Goal: Use online tool/utility: Utilize a website feature to perform a specific function

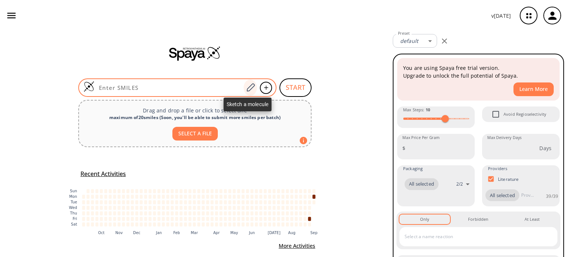
click at [247, 87] on icon at bounding box center [250, 88] width 10 height 10
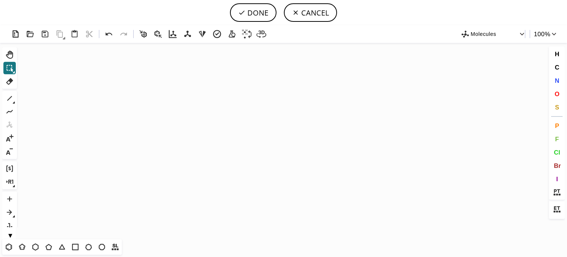
drag, startPoint x: 6, startPoint y: 245, endPoint x: 112, endPoint y: 178, distance: 125.8
click at [7, 245] on icon at bounding box center [9, 246] width 6 height 7
click at [188, 135] on icon "Created with [PERSON_NAME] 2.3.0" at bounding box center [283, 141] width 527 height 196
click at [10, 100] on icon at bounding box center [10, 98] width 10 height 10
click at [109, 31] on icon at bounding box center [109, 34] width 11 height 11
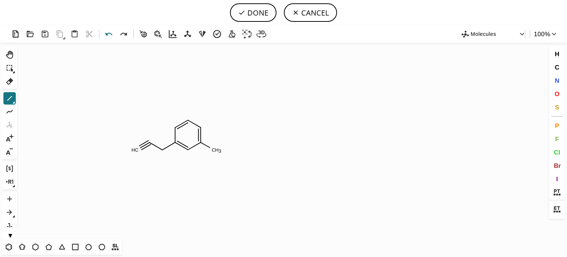
click at [107, 36] on icon at bounding box center [109, 34] width 11 height 11
click at [7, 80] on icon at bounding box center [10, 81] width 10 height 10
click at [139, 152] on rect at bounding box center [135, 150] width 11 height 10
click at [6, 99] on icon at bounding box center [10, 98] width 10 height 10
click at [554, 94] on span "O" at bounding box center [556, 93] width 5 height 7
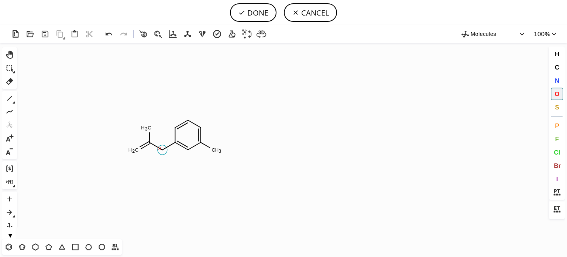
click at [159, 148] on tspan "O" at bounding box center [160, 148] width 4 height 6
click at [132, 151] on tspan "O" at bounding box center [132, 152] width 4 height 6
click at [252, 10] on button "DONE" at bounding box center [253, 12] width 47 height 18
type input "C1C(OC(C)=O)=CC(C)=CC=1"
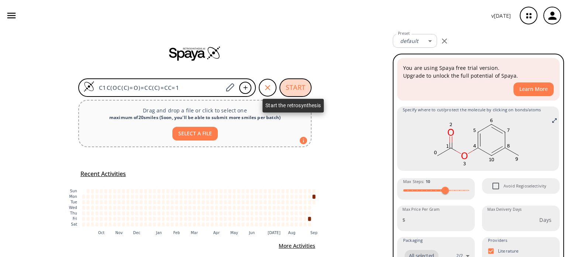
click at [293, 86] on button "START" at bounding box center [295, 87] width 32 height 18
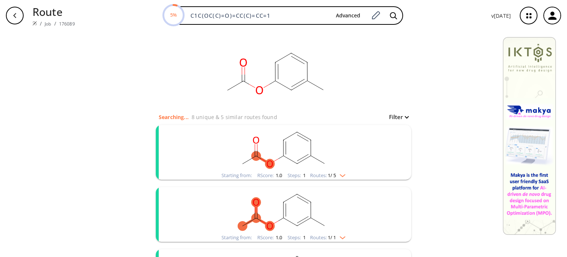
click at [343, 174] on img "clusters" at bounding box center [341, 174] width 10 height 6
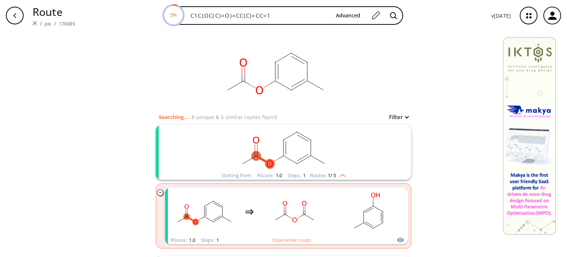
scroll to position [74, 0]
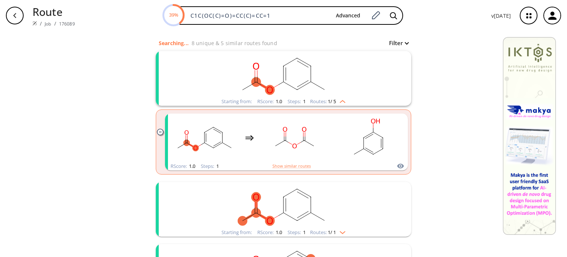
click at [347, 233] on div "Starting from: RScore : 1.0 Steps : 1 Routes: 1 / 1" at bounding box center [283, 232] width 135 height 8
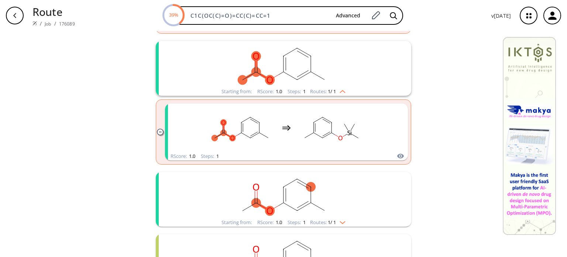
scroll to position [295, 0]
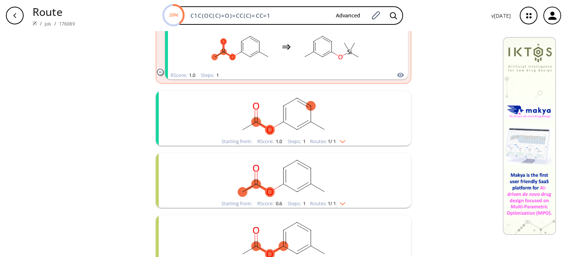
click at [341, 141] on img "clusters" at bounding box center [341, 140] width 10 height 6
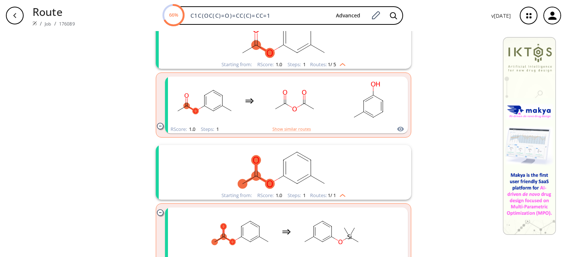
scroll to position [0, 0]
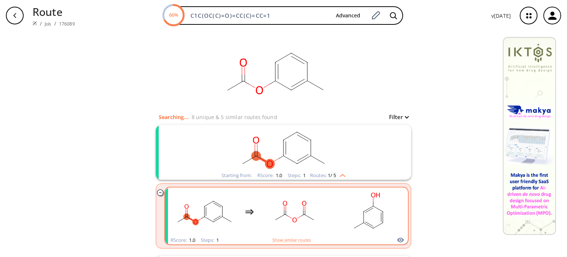
click at [315, 203] on rect "clusters" at bounding box center [294, 211] width 66 height 46
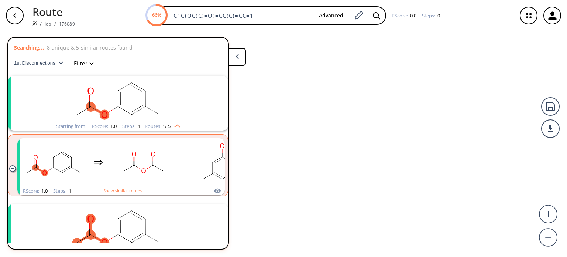
scroll to position [16, 0]
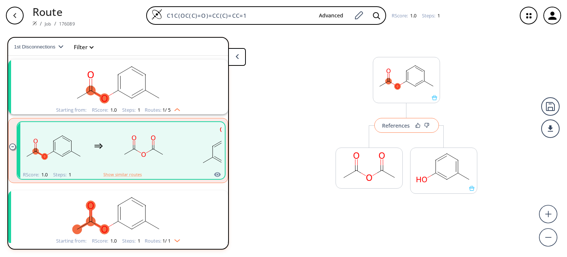
click at [401, 128] on div "References" at bounding box center [396, 125] width 28 height 5
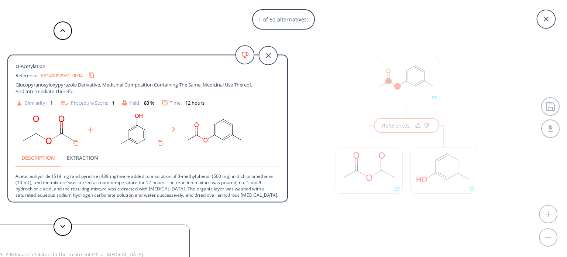
scroll to position [20, 0]
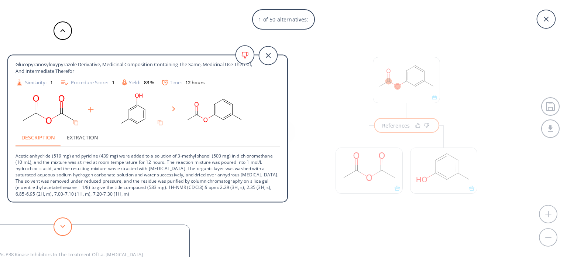
click at [61, 224] on button at bounding box center [63, 226] width 18 height 18
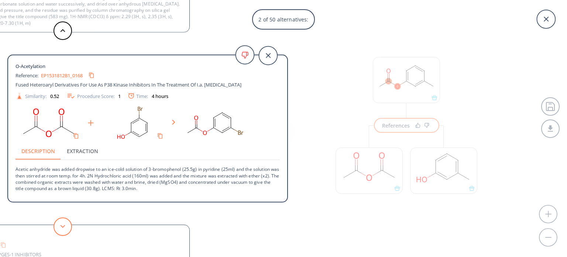
click at [65, 228] on button at bounding box center [63, 226] width 18 height 18
click at [543, 16] on icon at bounding box center [546, 19] width 18 height 18
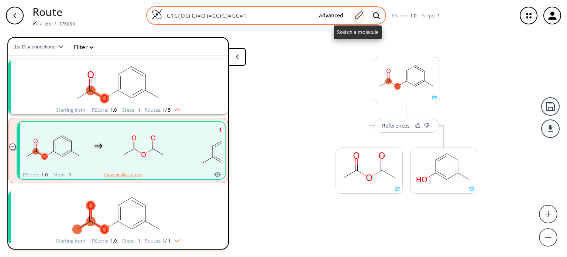
click at [355, 18] on icon at bounding box center [359, 16] width 10 height 10
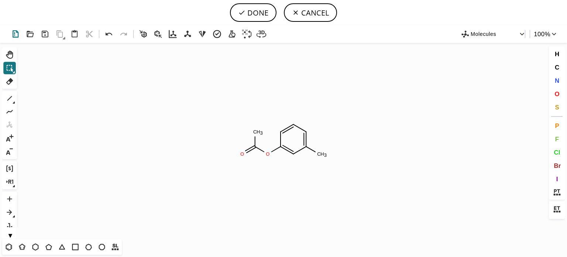
click at [14, 34] on icon at bounding box center [15, 34] width 11 height 11
click at [8, 246] on icon at bounding box center [9, 247] width 10 height 10
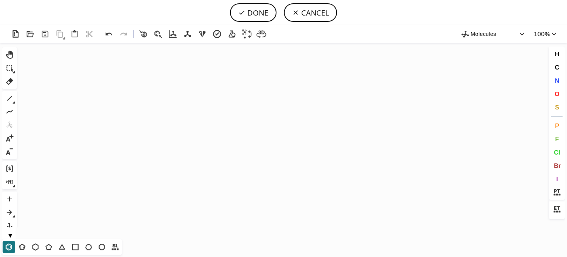
click at [278, 161] on icon "Created with [PERSON_NAME] 2.3.0" at bounding box center [283, 141] width 527 height 196
click at [11, 94] on icon at bounding box center [10, 98] width 10 height 10
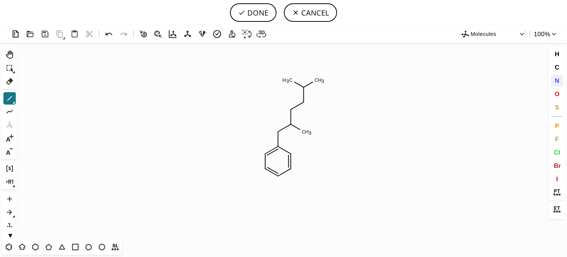
click at [555, 80] on span "N" at bounding box center [556, 80] width 4 height 7
click at [309, 90] on tspan "N" at bounding box center [309, 90] width 4 height 6
click at [11, 96] on icon at bounding box center [10, 98] width 10 height 10
drag, startPoint x: 307, startPoint y: 149, endPoint x: 340, endPoint y: 155, distance: 33.4
click at [340, 155] on icon "Created with [PERSON_NAME] 2.3.0 N C H 3 C H 3 C H 2 C H 3 N" at bounding box center [283, 141] width 527 height 196
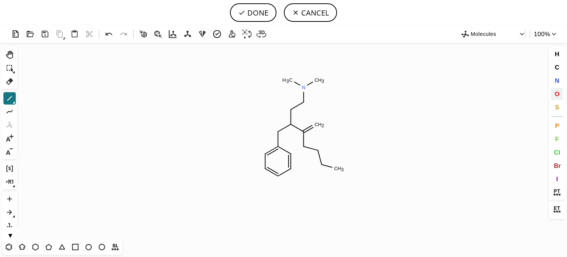
click at [557, 94] on span "O" at bounding box center [556, 93] width 5 height 7
click at [305, 146] on tspan "O" at bounding box center [305, 147] width 4 height 6
click at [14, 80] on icon at bounding box center [10, 81] width 10 height 10
click at [341, 171] on tspan "3" at bounding box center [342, 169] width 3 height 6
click at [554, 91] on button "O" at bounding box center [557, 93] width 13 height 13
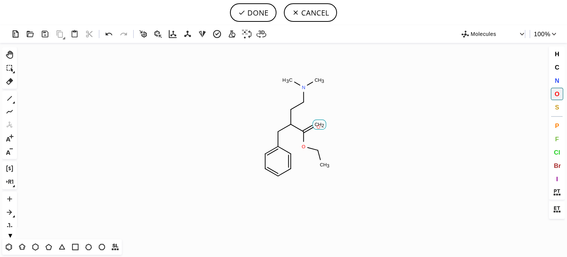
click at [319, 127] on tspan "O" at bounding box center [319, 127] width 4 height 6
click at [254, 11] on button "DONE" at bounding box center [253, 12] width 47 height 18
type input "C1C=CC=CC=1CC(C(=O)OCC)CCN(C)C"
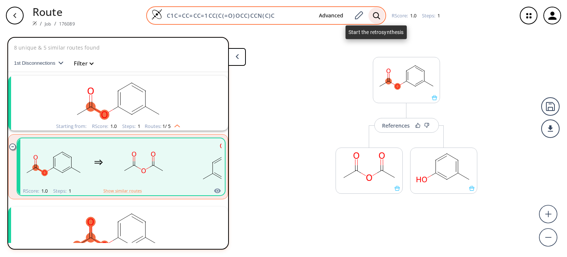
click at [376, 17] on icon at bounding box center [376, 15] width 7 height 7
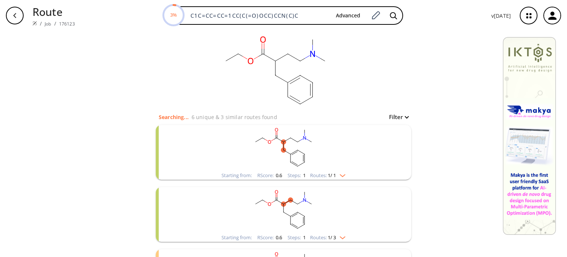
click at [344, 176] on img "clusters" at bounding box center [341, 174] width 10 height 6
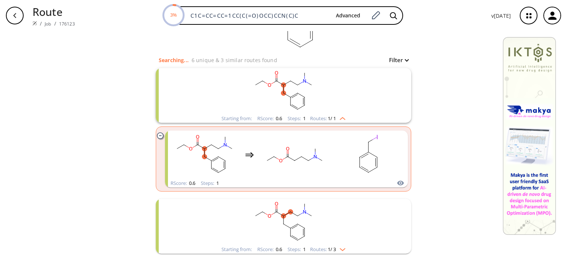
scroll to position [74, 0]
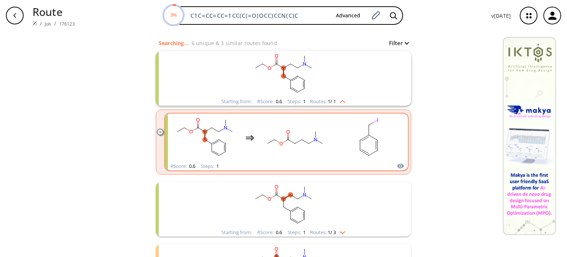
click at [319, 151] on rect "clusters" at bounding box center [295, 137] width 66 height 46
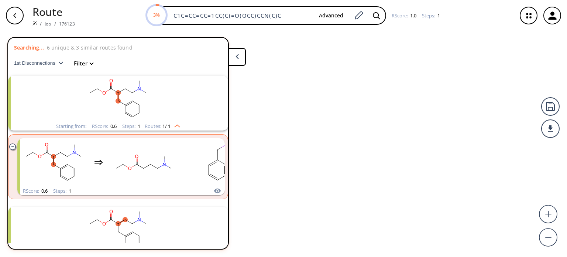
scroll to position [16, 0]
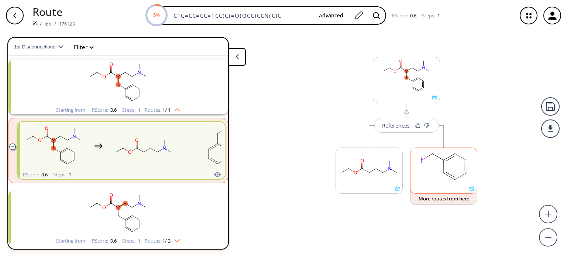
click at [453, 163] on rect at bounding box center [443, 167] width 66 height 38
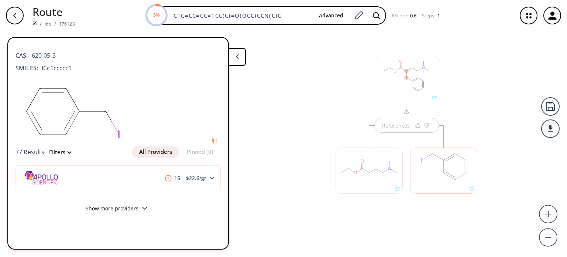
click at [367, 168] on div at bounding box center [369, 170] width 67 height 46
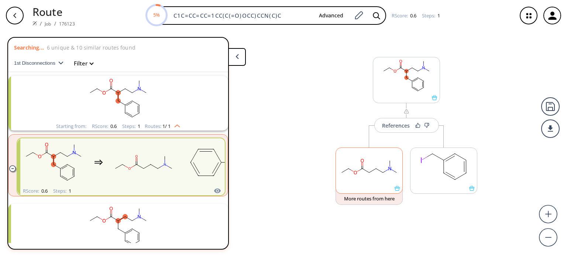
scroll to position [16, 0]
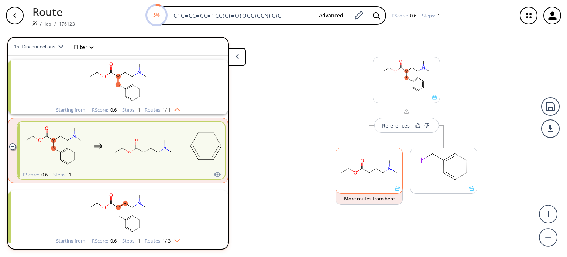
click at [367, 168] on rect at bounding box center [369, 167] width 66 height 38
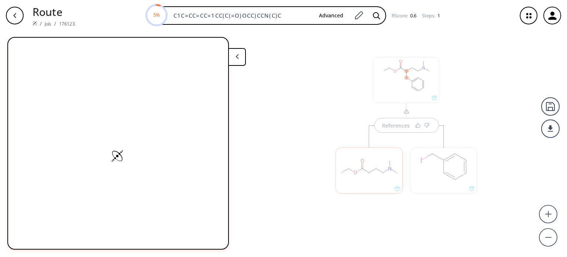
scroll to position [0, 0]
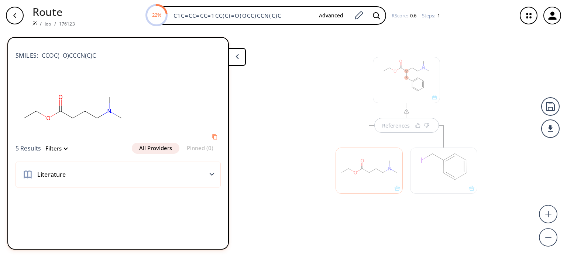
click at [393, 129] on div at bounding box center [369, 166] width 75 height 83
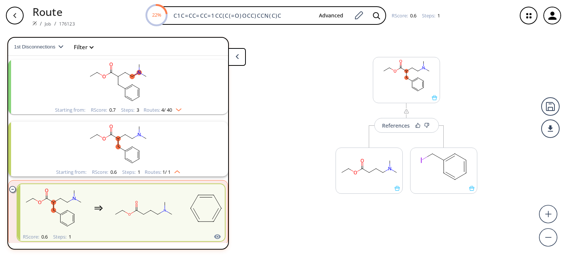
click at [393, 129] on button "References" at bounding box center [406, 125] width 65 height 15
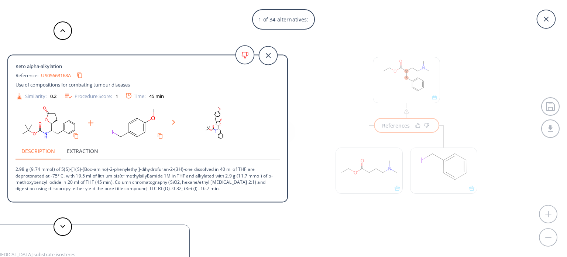
click at [73, 223] on div at bounding box center [63, 226] width 22 height 18
click at [64, 224] on icon at bounding box center [62, 225] width 5 height 3
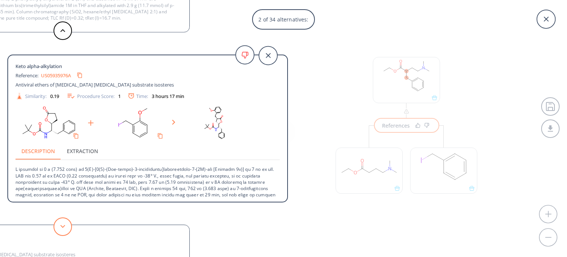
click at [68, 224] on button at bounding box center [63, 226] width 18 height 18
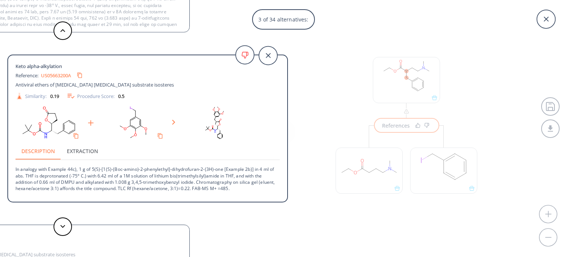
drag, startPoint x: 285, startPoint y: 118, endPoint x: 272, endPoint y: 141, distance: 26.3
click at [272, 141] on div "Keto alpha-alkylation Reference: US05663200A Antiviral ethers of [MEDICAL_DATA]…" at bounding box center [147, 129] width 279 height 137
click at [64, 224] on icon at bounding box center [62, 225] width 5 height 3
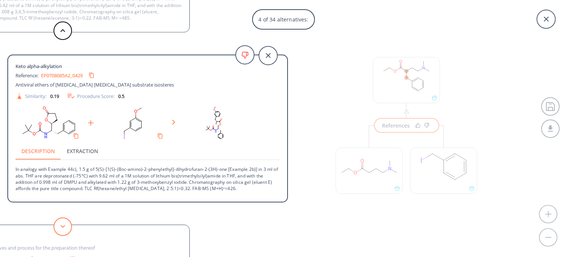
click at [66, 223] on button at bounding box center [63, 226] width 18 height 18
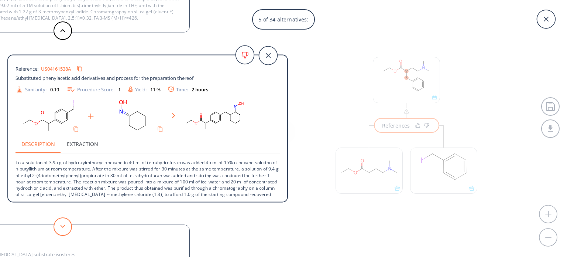
click at [56, 221] on button at bounding box center [63, 226] width 18 height 18
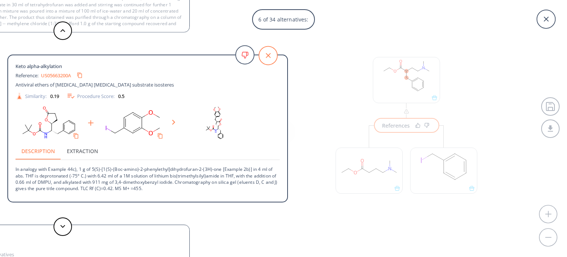
click at [275, 59] on icon at bounding box center [268, 55] width 18 height 18
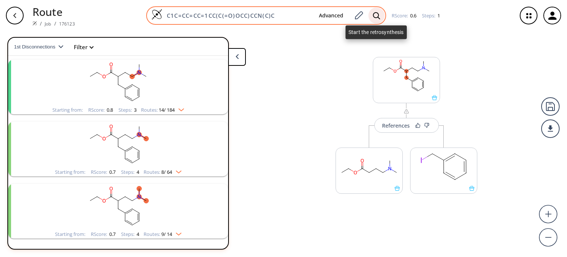
click at [379, 16] on icon at bounding box center [376, 16] width 7 height 8
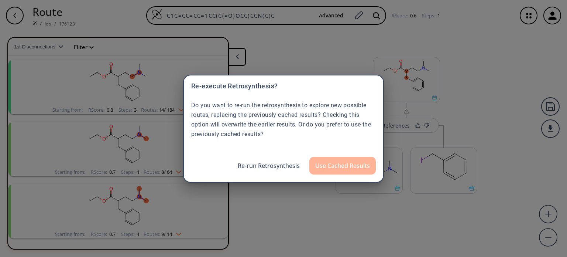
click at [336, 165] on button "Use Cached Results" at bounding box center [342, 165] width 66 height 18
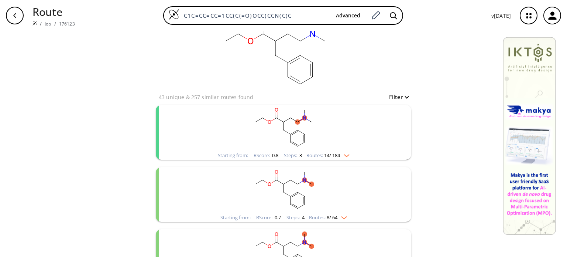
scroll to position [37, 0]
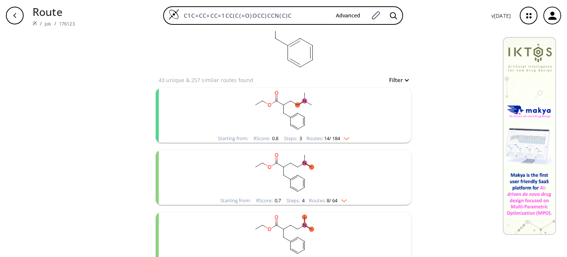
click at [337, 198] on img "clusters" at bounding box center [342, 199] width 10 height 6
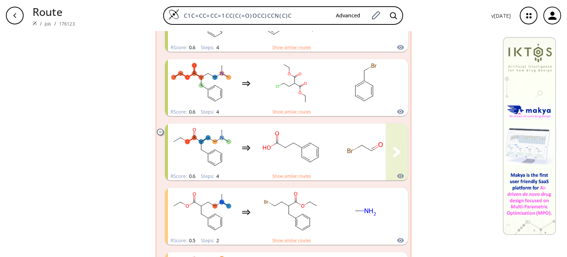
scroll to position [406, 0]
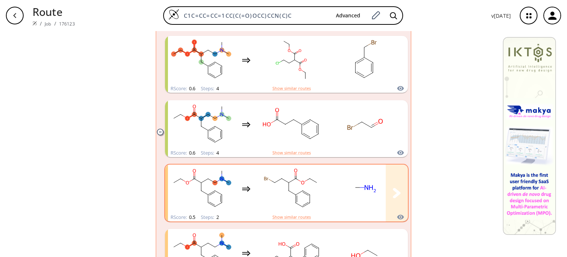
click at [328, 193] on div "clusters" at bounding box center [320, 188] width 304 height 48
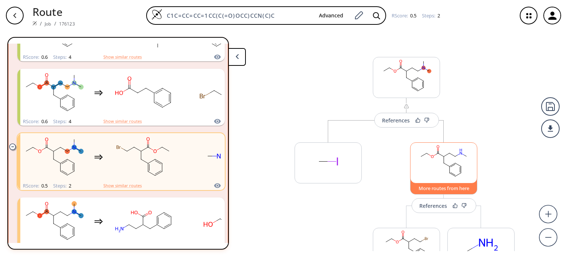
scroll to position [37, 0]
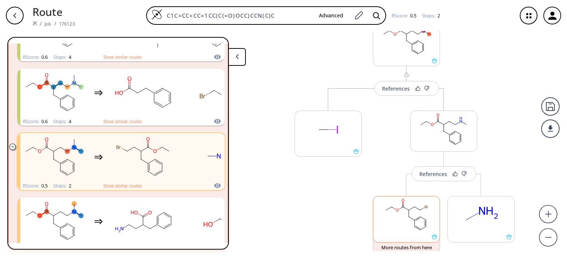
click at [427, 222] on rect at bounding box center [406, 215] width 66 height 38
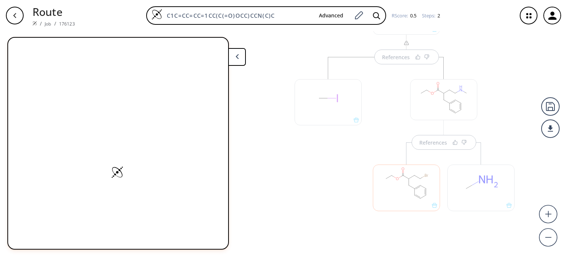
scroll to position [72, 0]
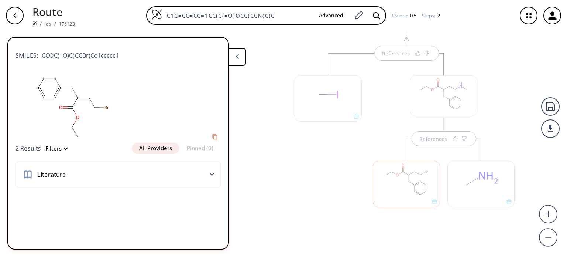
click at [409, 189] on div at bounding box center [406, 184] width 67 height 46
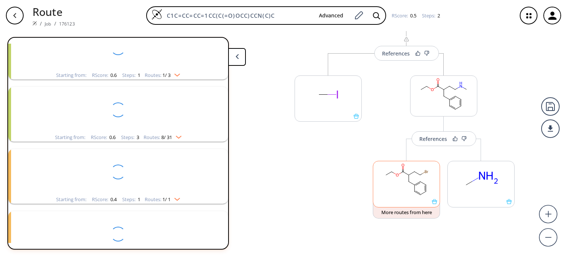
scroll to position [844, 0]
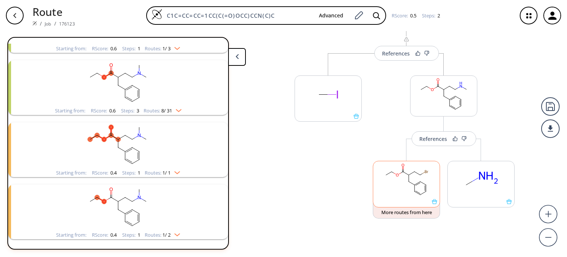
click at [409, 189] on rect at bounding box center [406, 180] width 66 height 38
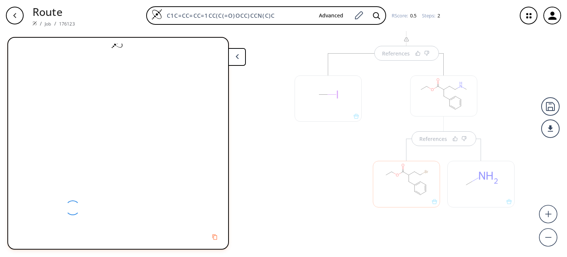
scroll to position [0, 0]
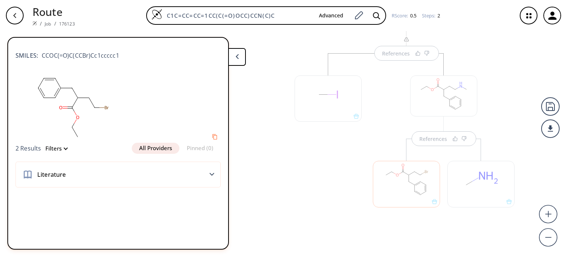
click at [409, 189] on div at bounding box center [406, 184] width 67 height 46
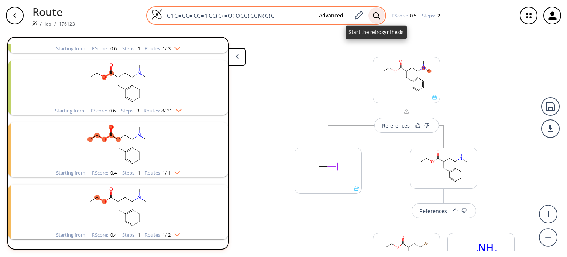
click at [379, 16] on icon at bounding box center [376, 16] width 7 height 8
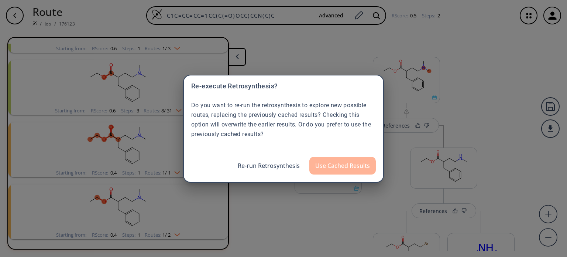
click at [335, 169] on button "Use Cached Results" at bounding box center [342, 165] width 66 height 18
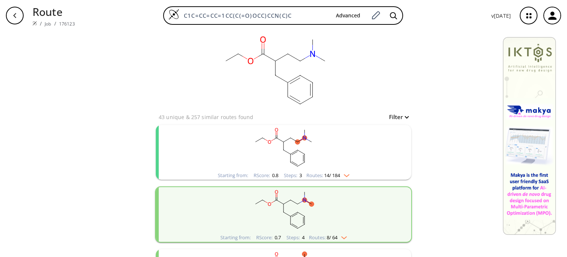
click at [347, 172] on img "clusters" at bounding box center [345, 174] width 10 height 6
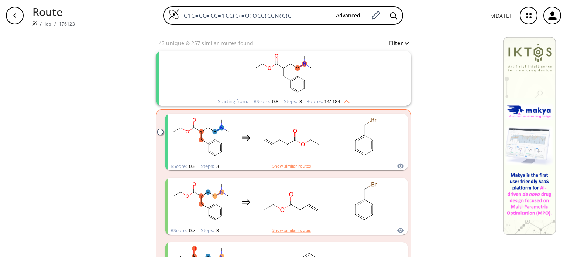
scroll to position [148, 0]
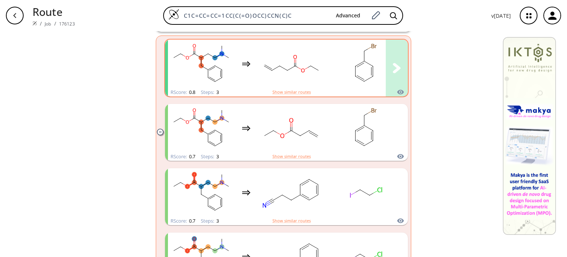
click at [313, 73] on rect "clusters" at bounding box center [291, 64] width 66 height 46
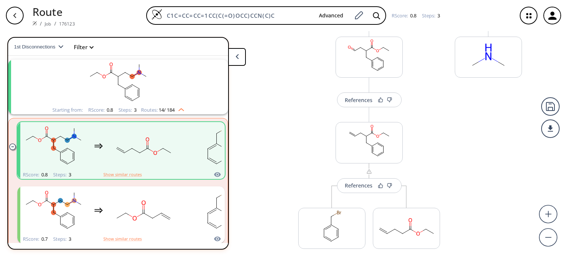
scroll to position [116, 0]
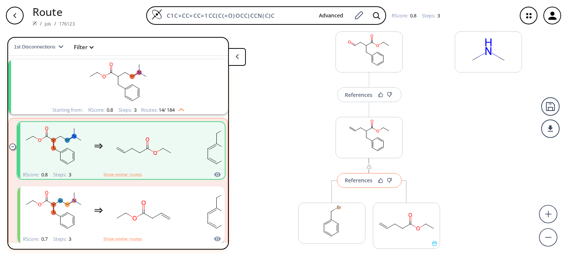
click at [365, 180] on div "References" at bounding box center [359, 180] width 28 height 5
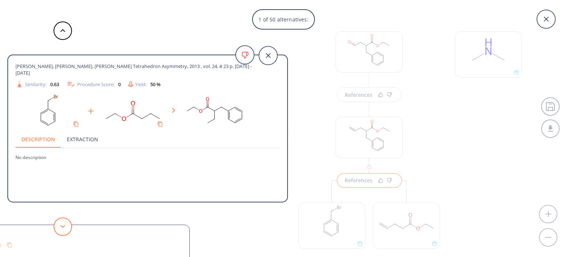
click at [62, 226] on polygon at bounding box center [63, 225] width 5 height 3
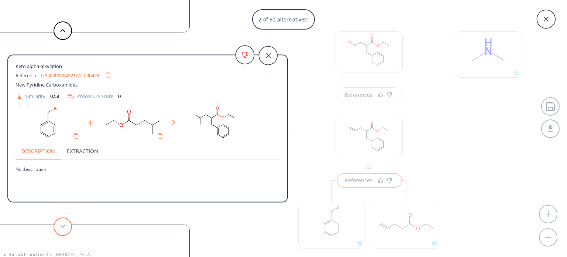
click at [62, 226] on polygon at bounding box center [63, 225] width 5 height 3
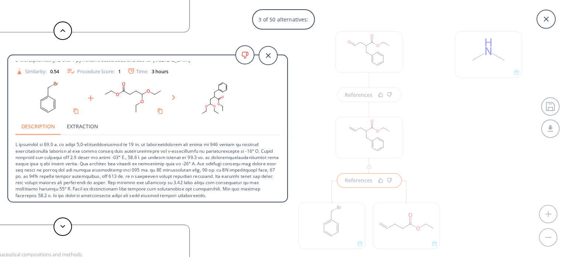
scroll to position [26, 0]
click at [68, 229] on button at bounding box center [63, 226] width 18 height 18
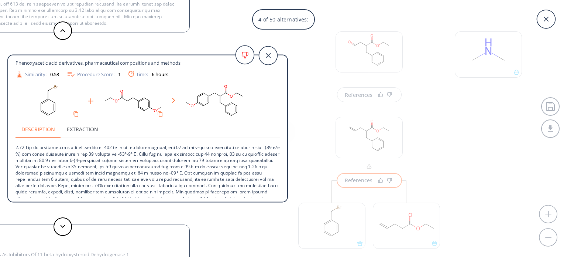
scroll to position [32, 0]
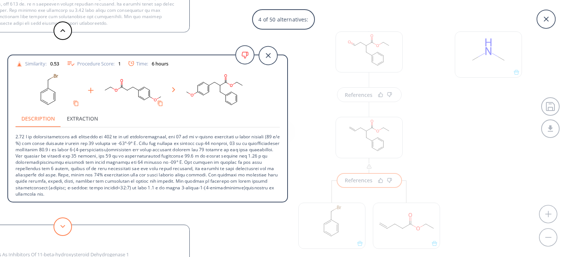
click at [59, 224] on button at bounding box center [63, 226] width 18 height 18
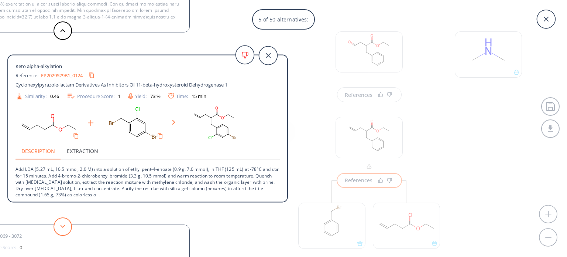
click at [62, 226] on polygon at bounding box center [63, 225] width 5 height 3
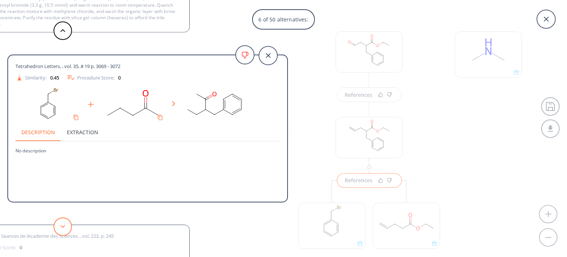
click at [65, 227] on icon at bounding box center [62, 225] width 5 height 3
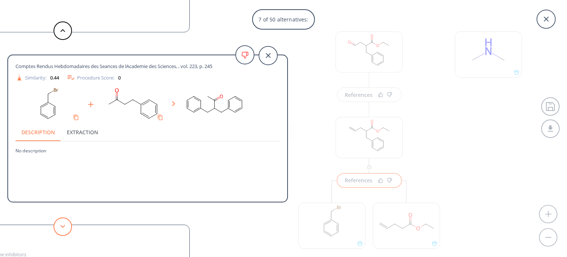
click at [65, 227] on icon at bounding box center [62, 225] width 5 height 3
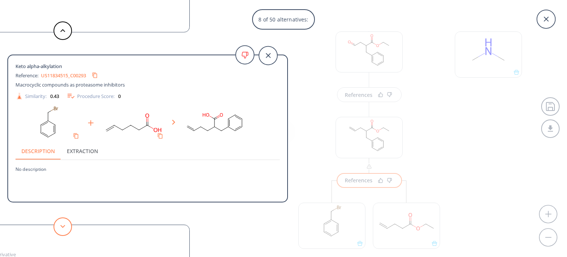
click at [65, 227] on icon at bounding box center [62, 225] width 5 height 3
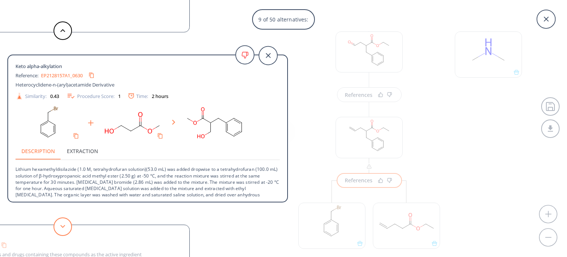
click at [59, 224] on button at bounding box center [63, 226] width 18 height 18
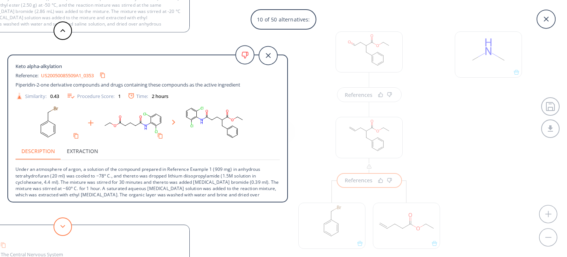
click at [61, 227] on icon at bounding box center [62, 225] width 5 height 3
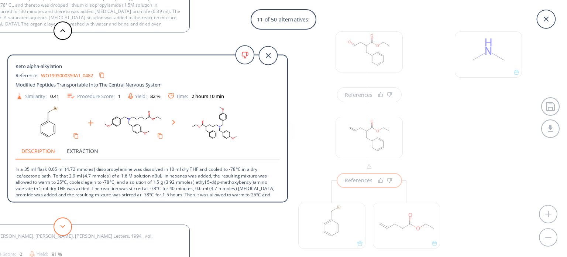
click at [61, 227] on icon at bounding box center [62, 225] width 5 height 3
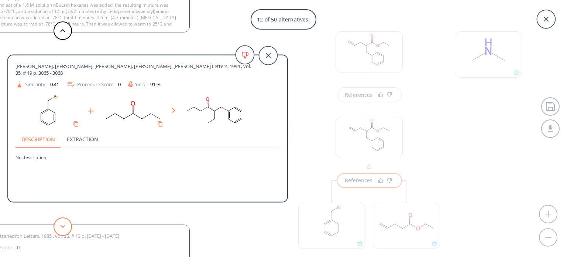
click at [61, 227] on icon at bounding box center [62, 225] width 5 height 3
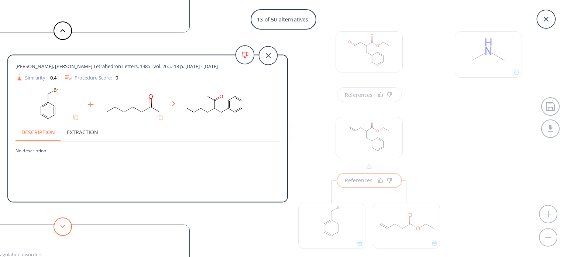
click at [61, 227] on icon at bounding box center [62, 225] width 5 height 3
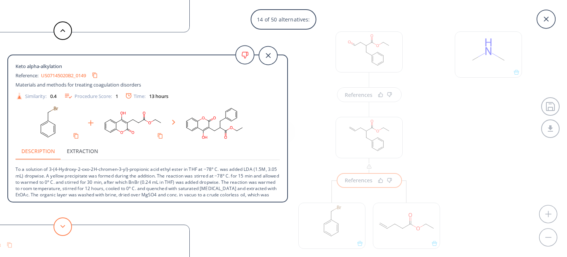
click at [61, 227] on icon at bounding box center [62, 225] width 5 height 3
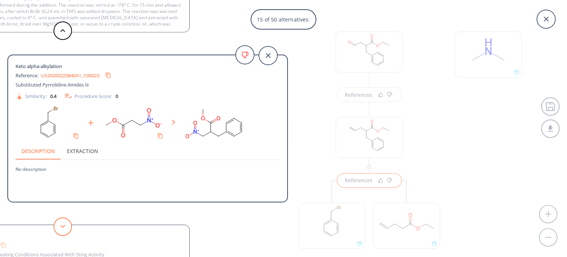
click at [61, 227] on icon at bounding box center [62, 225] width 5 height 3
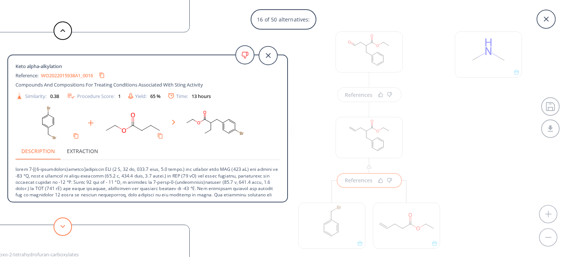
click at [61, 227] on icon at bounding box center [62, 225] width 5 height 3
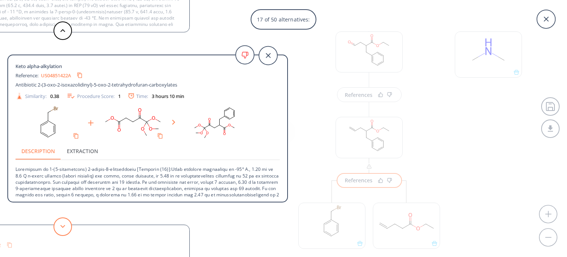
click at [61, 227] on icon at bounding box center [62, 225] width 5 height 3
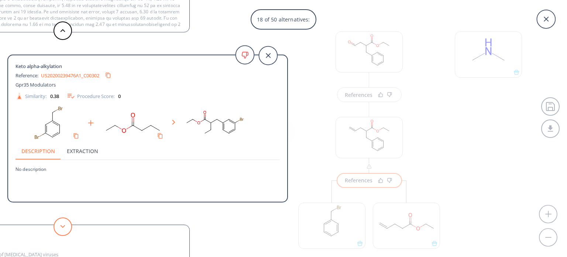
click at [61, 227] on icon at bounding box center [62, 225] width 5 height 3
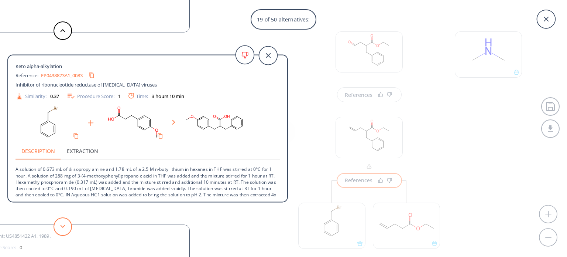
click at [61, 227] on icon at bounding box center [62, 225] width 5 height 3
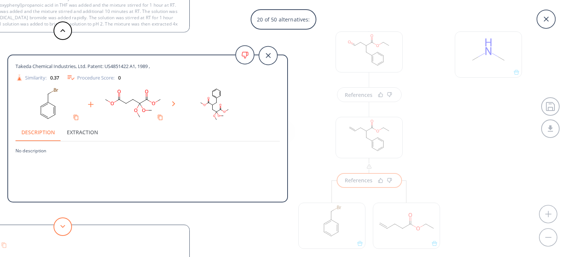
click at [61, 227] on icon at bounding box center [62, 225] width 5 height 3
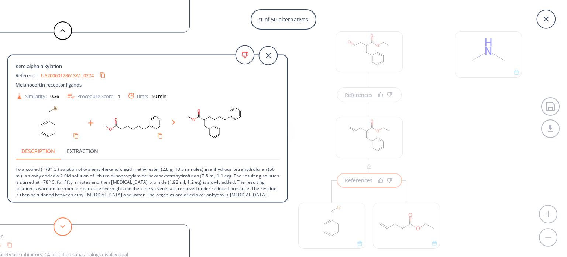
click at [62, 219] on button at bounding box center [63, 226] width 18 height 18
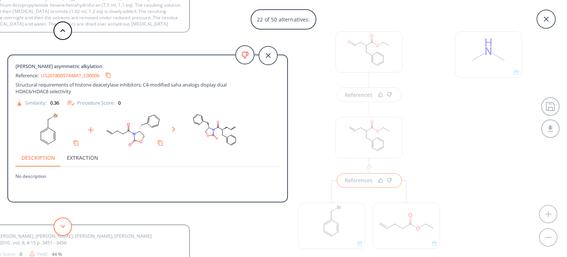
click at [62, 219] on button at bounding box center [63, 226] width 18 height 18
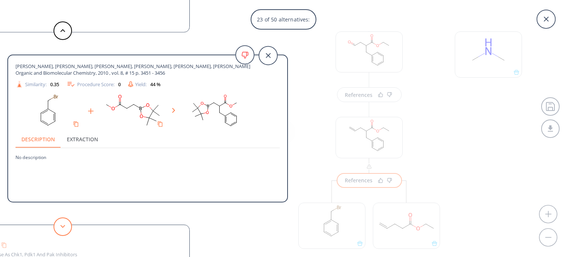
click at [62, 219] on button at bounding box center [63, 226] width 18 height 18
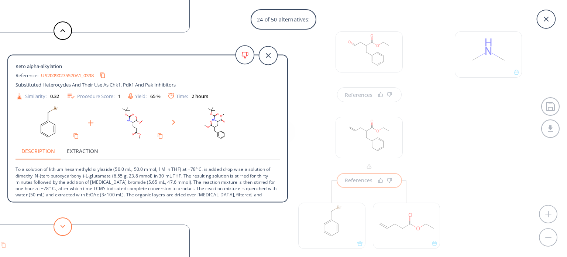
click at [65, 228] on button at bounding box center [63, 226] width 18 height 18
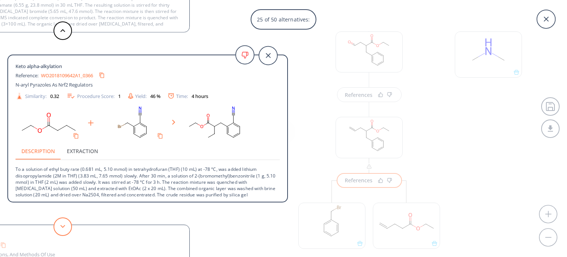
click at [65, 228] on button at bounding box center [63, 226] width 18 height 18
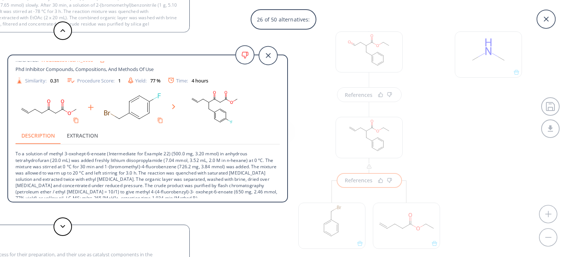
scroll to position [20, 0]
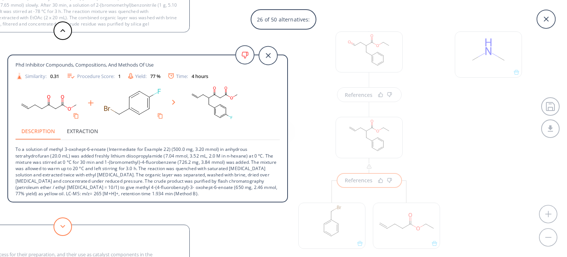
click at [66, 223] on button at bounding box center [63, 226] width 18 height 18
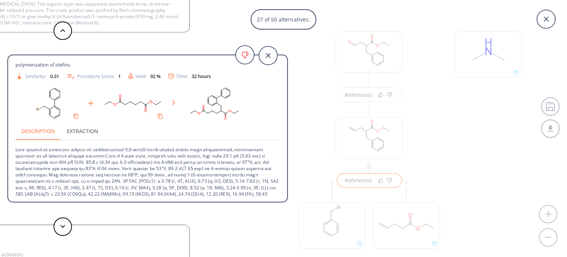
scroll to position [39, 0]
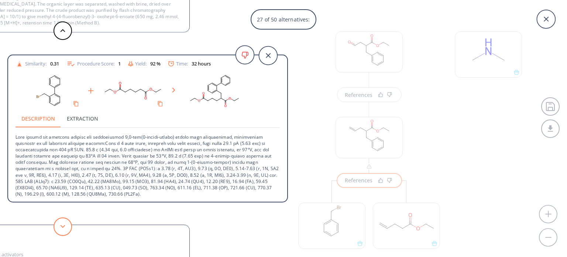
click at [59, 225] on button at bounding box center [63, 226] width 18 height 18
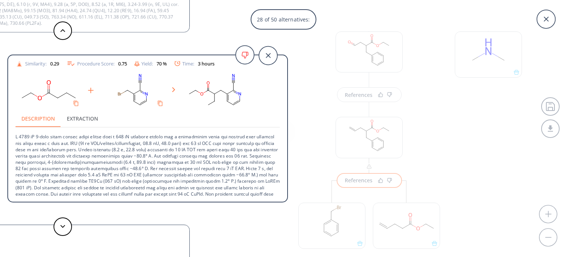
scroll to position [52, 0]
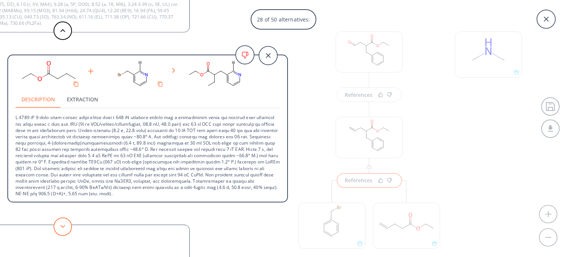
click at [63, 228] on button at bounding box center [63, 226] width 18 height 18
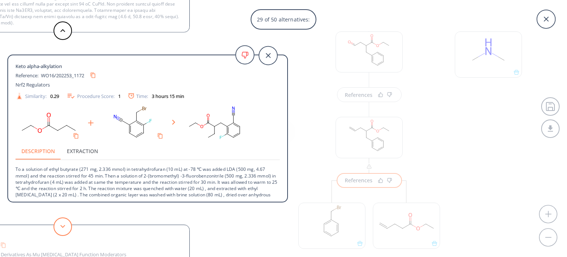
click at [61, 223] on button at bounding box center [63, 226] width 18 height 18
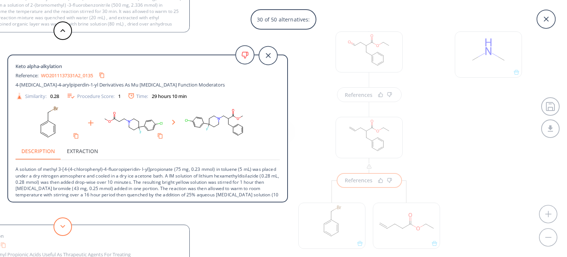
click at [61, 223] on button at bounding box center [63, 226] width 18 height 18
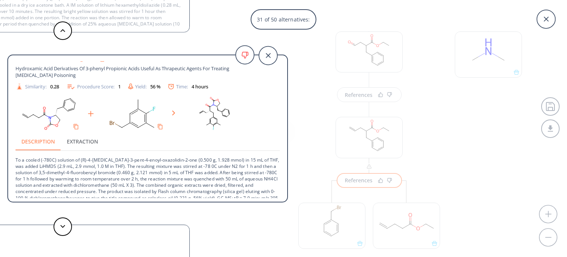
scroll to position [27, 0]
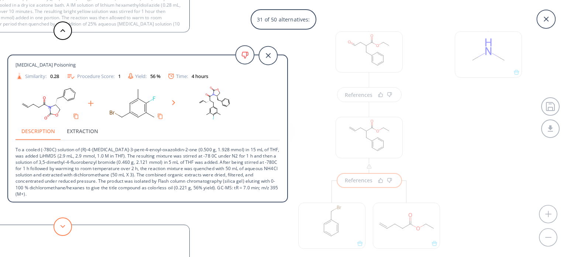
click at [62, 232] on button at bounding box center [63, 226] width 18 height 18
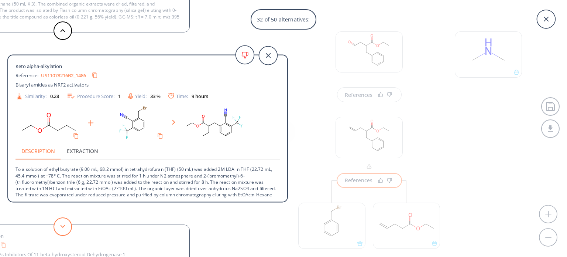
click at [62, 232] on button at bounding box center [63, 226] width 18 height 18
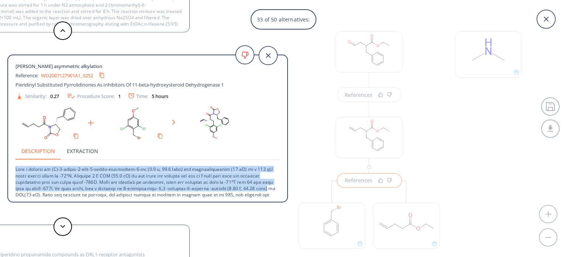
drag, startPoint x: 288, startPoint y: 155, endPoint x: 280, endPoint y: 188, distance: 33.0
click at [280, 188] on div "[PERSON_NAME] asymmetric alkylation Reference: WO2007127901A1_0252 Pieridinyl S…" at bounding box center [147, 129] width 281 height 148
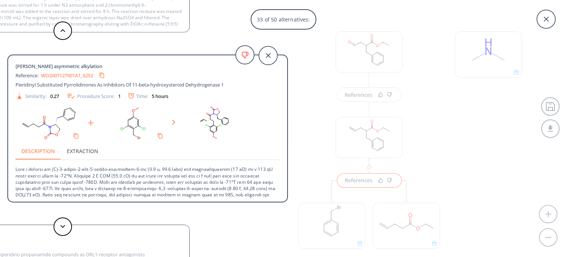
drag, startPoint x: 255, startPoint y: 131, endPoint x: 260, endPoint y: 133, distance: 5.8
click at [257, 131] on div at bounding box center [148, 123] width 264 height 38
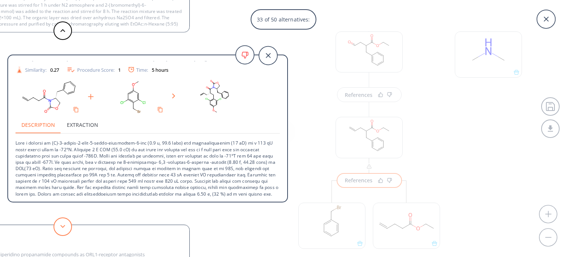
click at [63, 225] on icon at bounding box center [62, 225] width 5 height 3
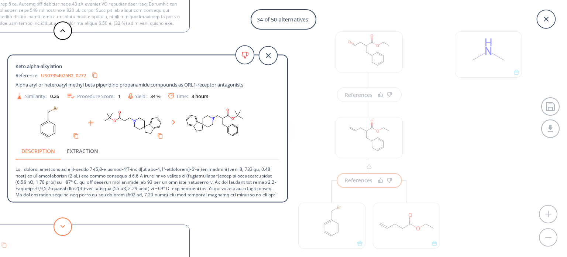
click at [63, 225] on icon at bounding box center [62, 225] width 5 height 3
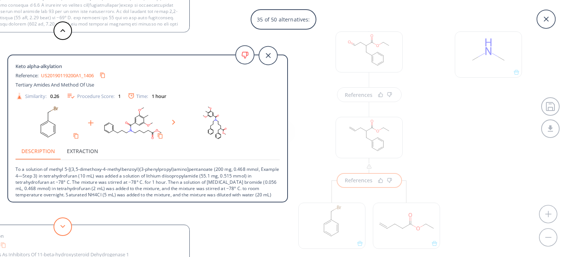
click at [63, 225] on icon at bounding box center [62, 225] width 5 height 3
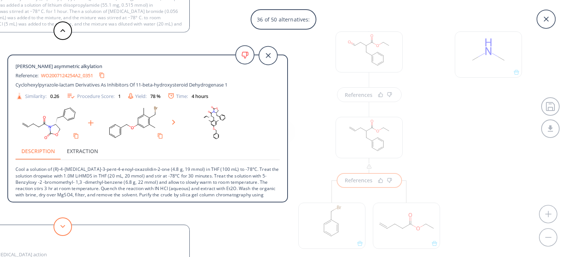
click at [63, 225] on icon at bounding box center [62, 225] width 5 height 3
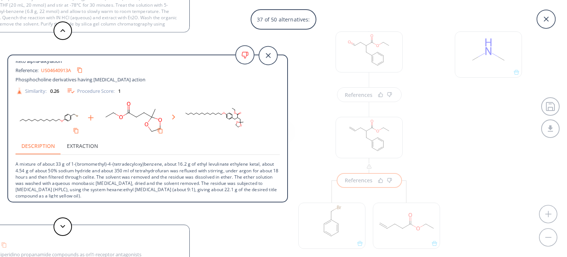
scroll to position [7, 0]
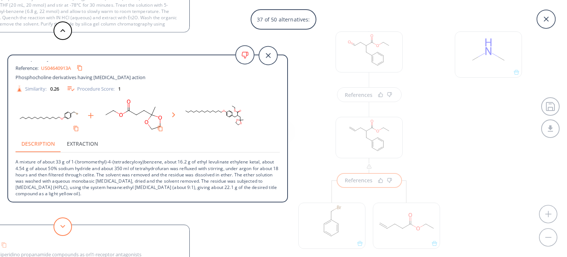
click at [68, 227] on button at bounding box center [63, 226] width 18 height 18
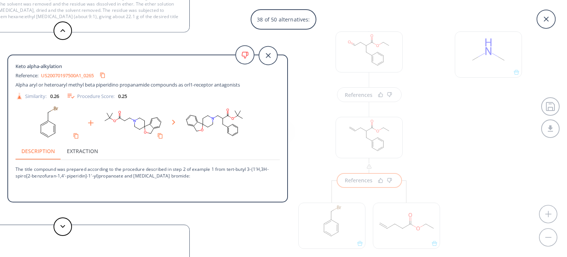
click at [73, 229] on div at bounding box center [63, 226] width 22 height 18
click at [65, 228] on button at bounding box center [63, 226] width 18 height 18
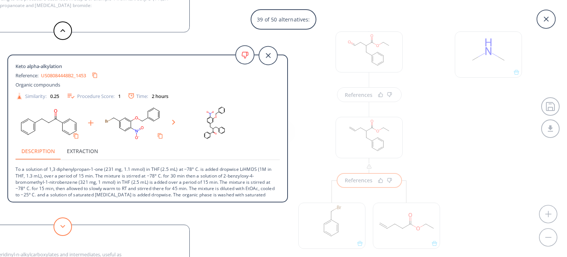
click at [65, 228] on button at bounding box center [63, 226] width 18 height 18
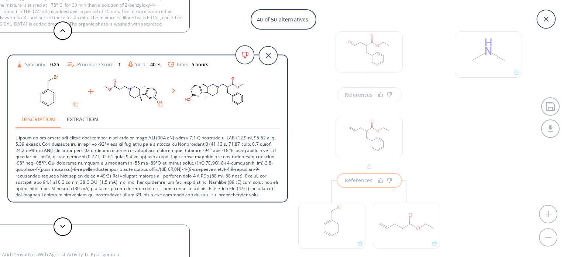
scroll to position [71, 0]
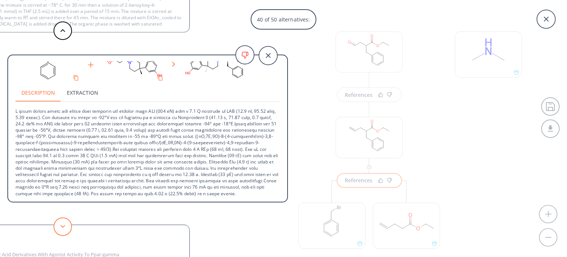
click at [62, 225] on icon at bounding box center [62, 225] width 5 height 3
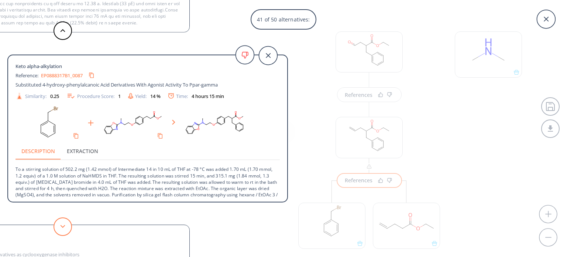
click at [62, 225] on icon at bounding box center [62, 225] width 5 height 3
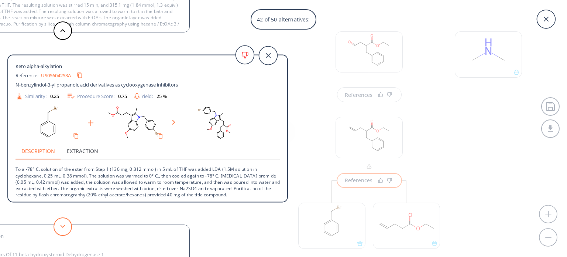
click at [62, 225] on icon at bounding box center [62, 225] width 5 height 3
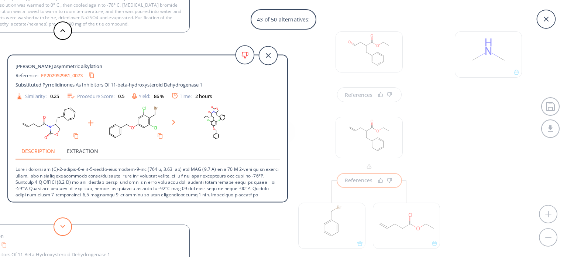
click at [62, 225] on icon at bounding box center [62, 225] width 5 height 3
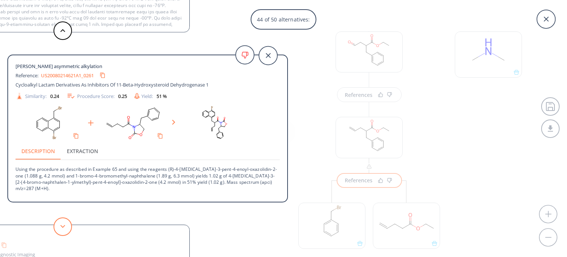
click at [62, 225] on icon at bounding box center [62, 225] width 5 height 3
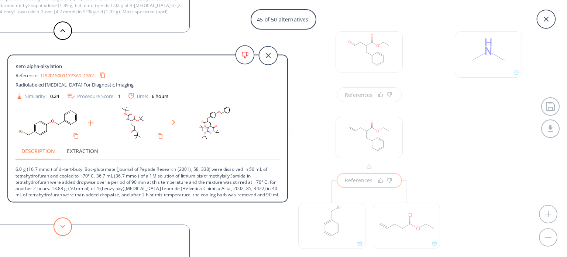
click at [62, 225] on icon at bounding box center [62, 225] width 5 height 3
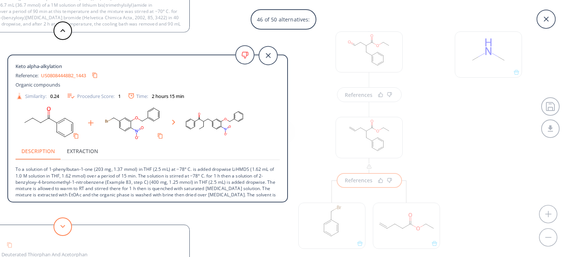
click at [62, 225] on icon at bounding box center [62, 225] width 5 height 3
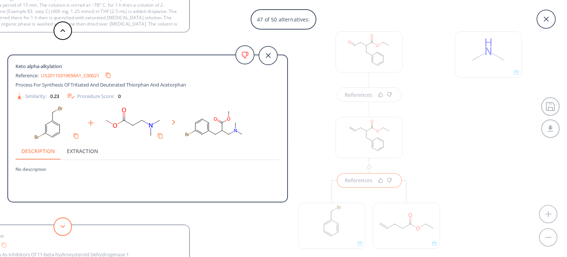
click at [62, 225] on icon at bounding box center [62, 225] width 5 height 3
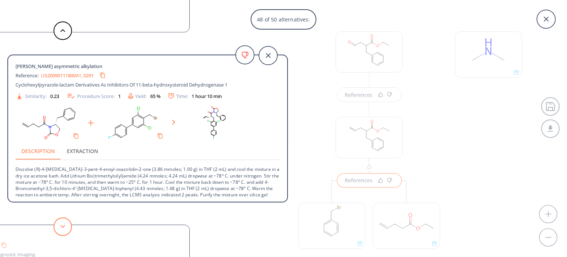
click at [62, 225] on icon at bounding box center [62, 225] width 5 height 3
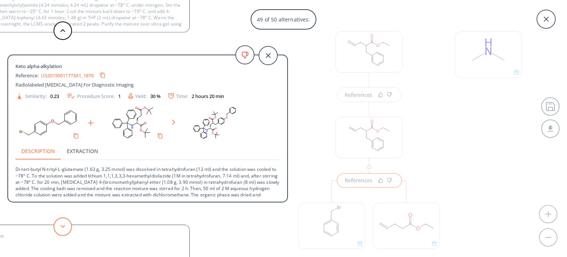
click at [62, 225] on icon at bounding box center [62, 225] width 5 height 3
